Goal: Information Seeking & Learning: Find specific fact

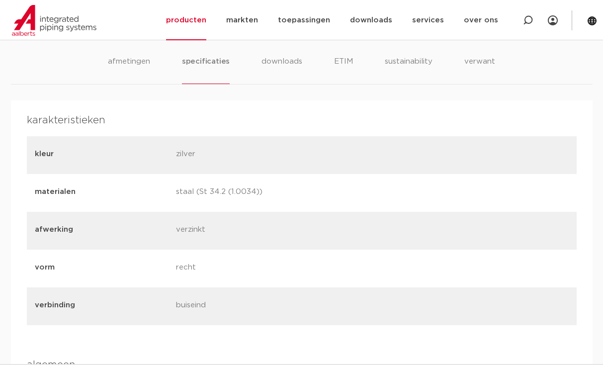
scroll to position [646, 0]
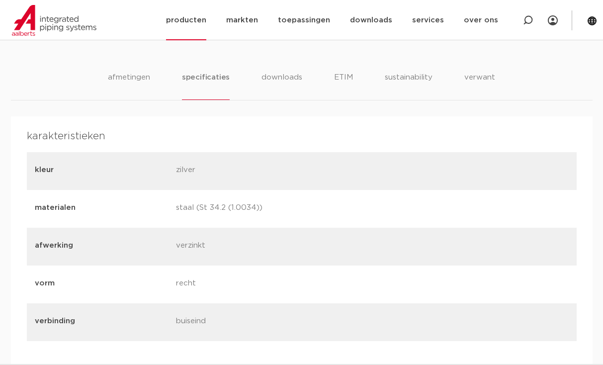
click at [205, 24] on link "producten" at bounding box center [186, 20] width 40 height 40
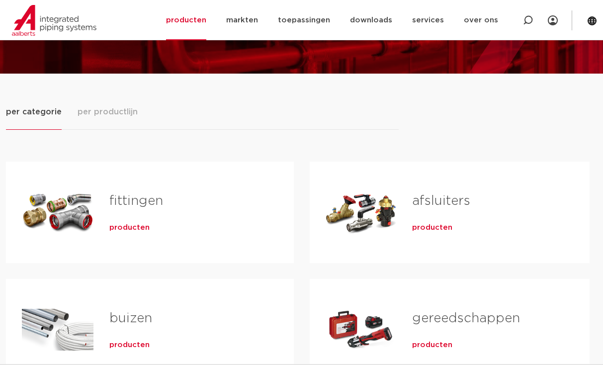
scroll to position [99, 0]
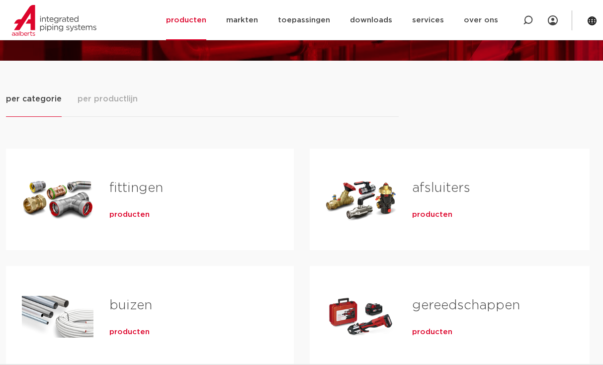
click at [135, 213] on span "producten" at bounding box center [129, 215] width 40 height 10
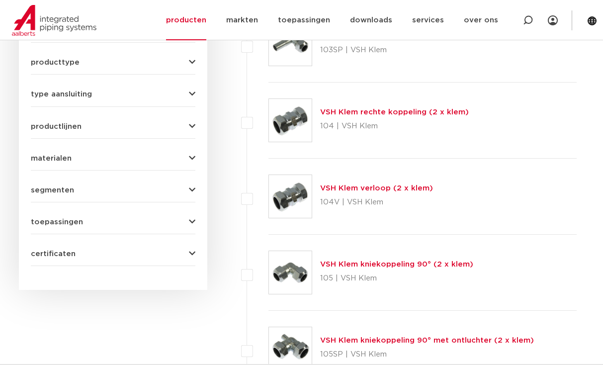
scroll to position [238, 0]
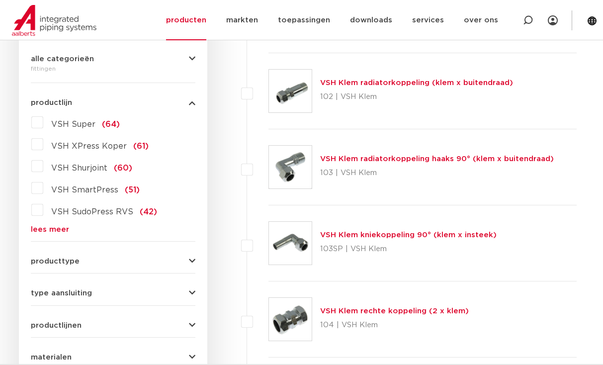
click at [42, 229] on link "lees meer" at bounding box center [113, 229] width 165 height 7
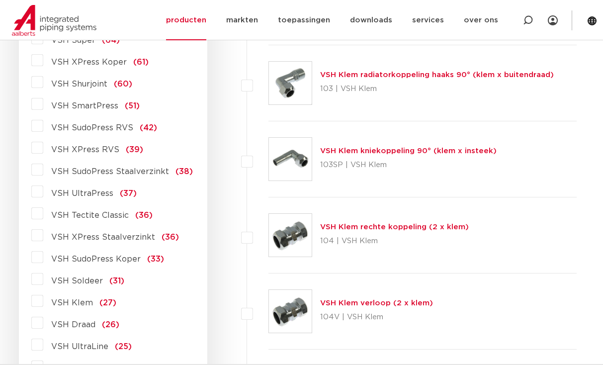
scroll to position [338, 0]
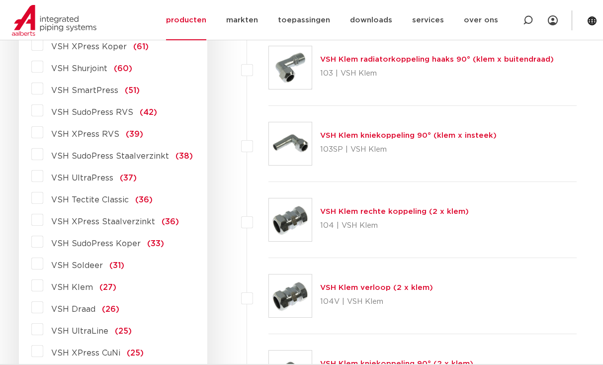
click at [43, 219] on label "VSH XPress Staalverzinkt (36)" at bounding box center [111, 220] width 136 height 16
click at [0, 0] on input "VSH XPress Staalverzinkt (36)" at bounding box center [0, 0] width 0 height 0
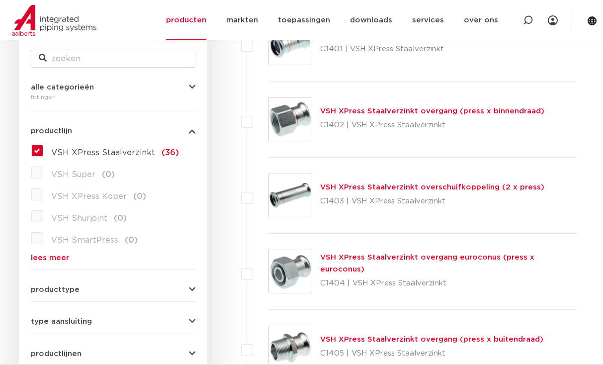
scroll to position [188, 0]
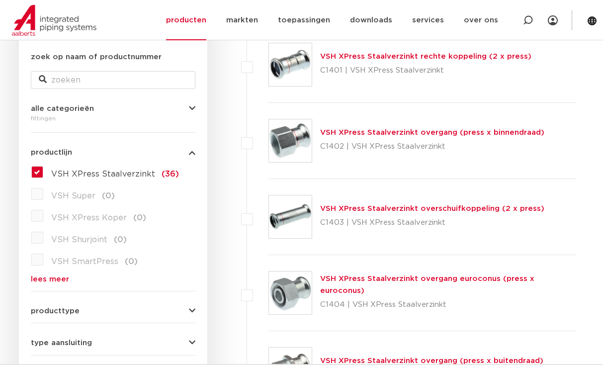
click at [329, 56] on link "VSH XPress Staalverzinkt rechte koppeling (2 x press)" at bounding box center [425, 56] width 211 height 7
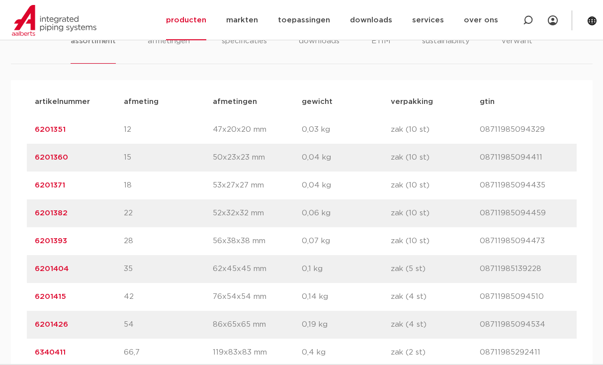
scroll to position [597, 0]
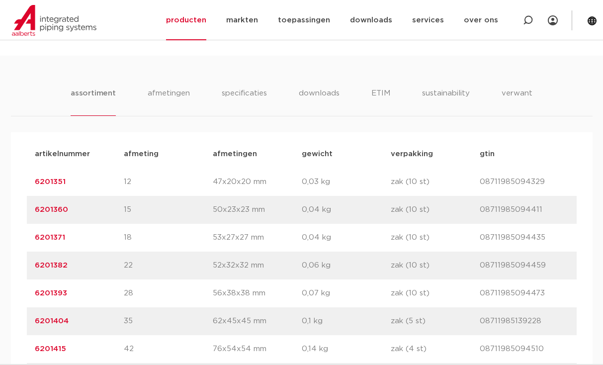
drag, startPoint x: 30, startPoint y: 212, endPoint x: 67, endPoint y: 213, distance: 36.8
click at [67, 213] on div "artikelnummer 6201360 afmeting 15 [GEOGRAPHIC_DATA] 50x23x23 mm gewicht 0,04 kg…" at bounding box center [302, 210] width 550 height 28
copy link "6201360"
